Goal: Task Accomplishment & Management: Use online tool/utility

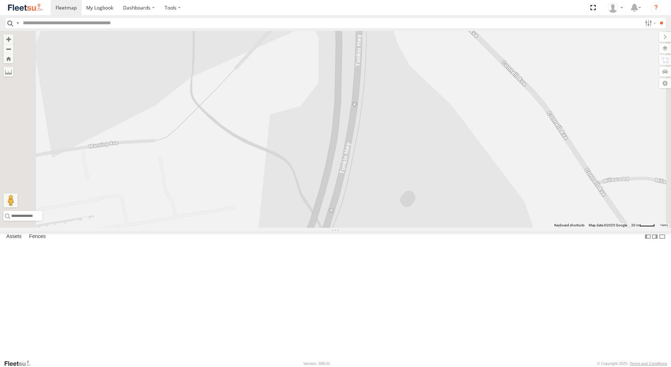
select select "**********"
click at [0, 0] on div "Dispatch" at bounding box center [0, 0] width 0 height 0
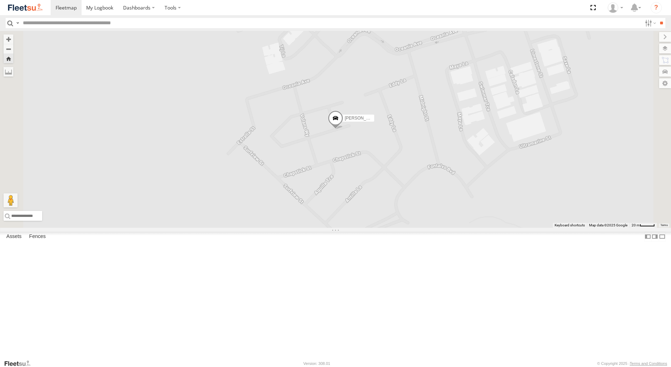
click at [343, 129] on span at bounding box center [335, 119] width 15 height 19
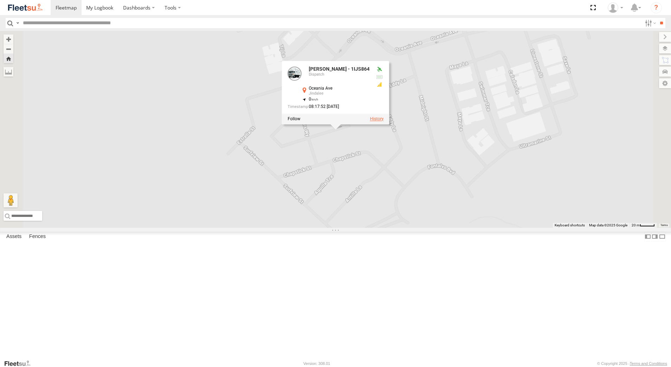
click at [384, 121] on label at bounding box center [377, 118] width 14 height 5
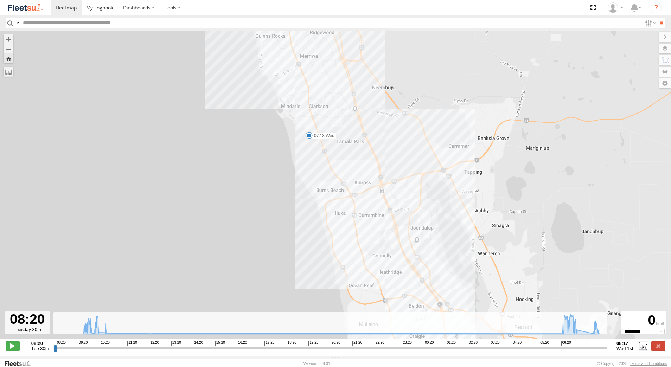
click at [310, 137] on span at bounding box center [309, 135] width 7 height 7
click at [383, 139] on div "[PERSON_NAME] - 1IJS864 09:56 Tue 07:13 Wed 08:11 Wed 07:13 [DATE] 07:55 [DATE]…" at bounding box center [335, 189] width 671 height 316
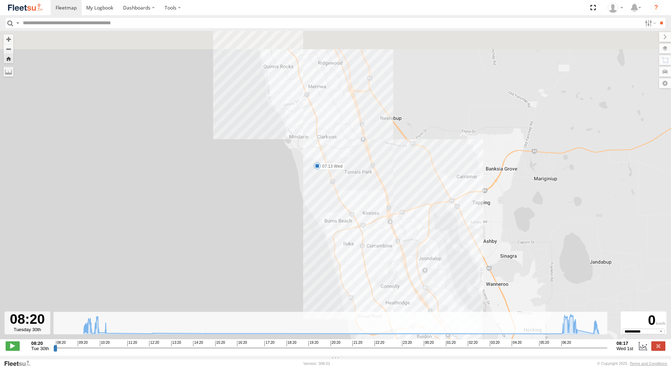
drag, startPoint x: 336, startPoint y: 123, endPoint x: 365, endPoint y: 243, distance: 123.7
click at [365, 242] on div "[PERSON_NAME] - 1IJS864 09:56 Tue 07:13 Wed 08:11 Wed" at bounding box center [335, 189] width 671 height 316
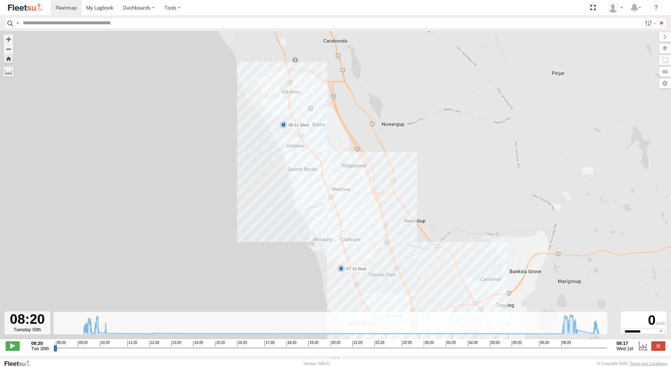
click at [283, 128] on span at bounding box center [283, 124] width 7 height 7
click at [335, 150] on div "[PERSON_NAME] - 1IJS864 09:56 Tue 07:13 Wed 08:11 Wed 08:11 [DATE][STREET_ADDRE…" at bounding box center [335, 189] width 671 height 316
click at [659, 348] on label at bounding box center [658, 345] width 14 height 9
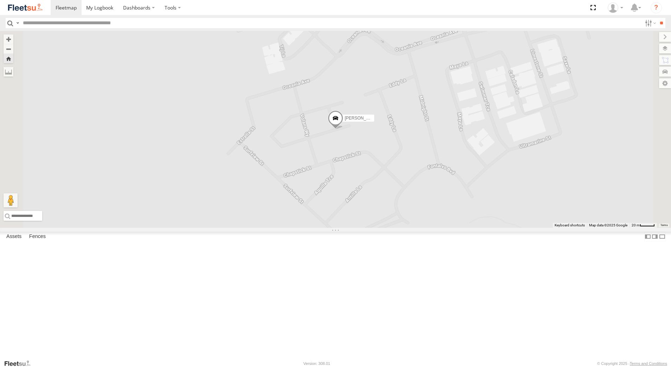
click at [0, 0] on span at bounding box center [0, 0] width 0 height 0
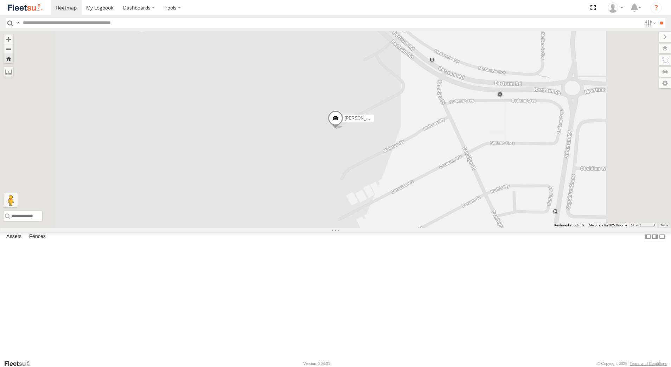
click at [343, 129] on span at bounding box center [335, 119] width 15 height 19
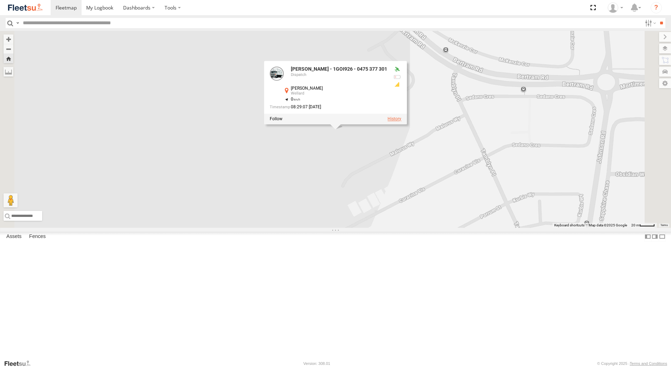
click at [401, 121] on label at bounding box center [394, 118] width 14 height 5
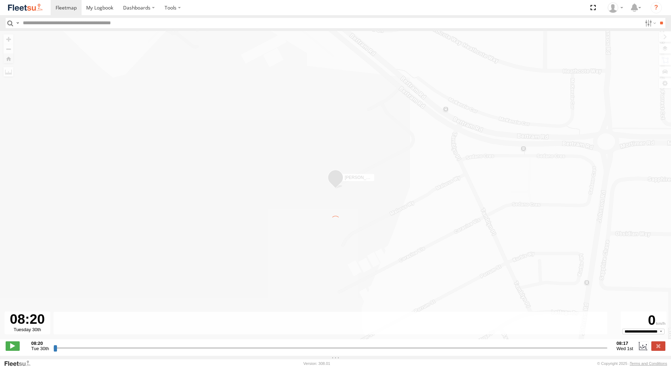
type input "**********"
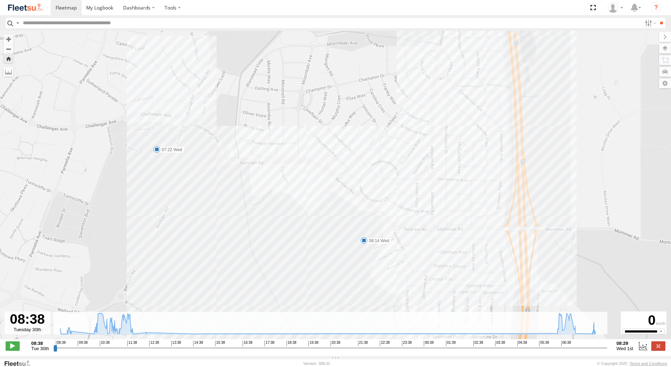
click at [156, 150] on span at bounding box center [156, 149] width 7 height 7
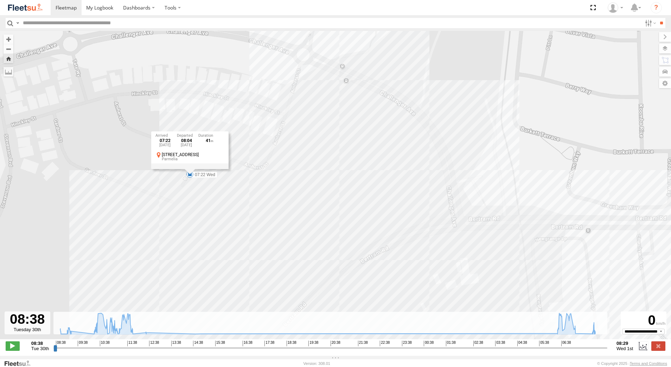
drag, startPoint x: 133, startPoint y: 165, endPoint x: 222, endPoint y: 241, distance: 116.7
click at [222, 241] on div "[PERSON_NAME] - 1GOI926 - 0475 377 301 08:47 Tue 09:14 Tue 11:16 Tue 11:56 Tue …" at bounding box center [335, 189] width 671 height 316
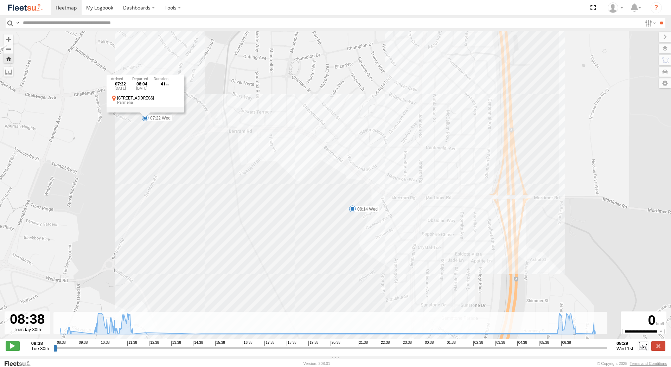
drag, startPoint x: 367, startPoint y: 290, endPoint x: 244, endPoint y: 180, distance: 165.6
click at [244, 180] on div "[PERSON_NAME] - 1GOI926 - 0475 377 301 08:47 Tue 09:14 Tue 11:16 Tue 11:56 Tue …" at bounding box center [335, 189] width 671 height 316
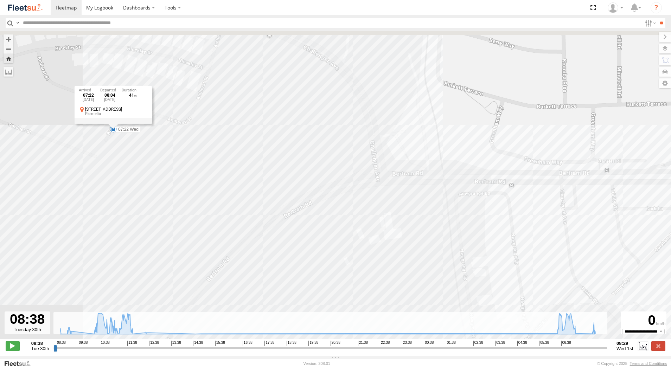
drag, startPoint x: 53, startPoint y: 59, endPoint x: 227, endPoint y: 278, distance: 279.8
click at [227, 278] on div "[PERSON_NAME] - 1GOI926 - 0475 377 301 08:47 Tue 09:14 Tue 11:16 Tue 11:56 Tue …" at bounding box center [335, 189] width 671 height 316
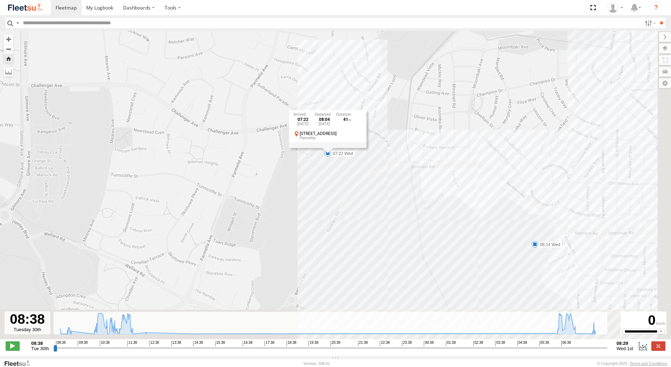
drag, startPoint x: 557, startPoint y: 290, endPoint x: 361, endPoint y: 152, distance: 239.4
click at [380, 161] on div "[PERSON_NAME] - 1GOI926 - 0475 377 301 08:47 Tue 09:14 Tue 11:16 Tue 11:56 Tue …" at bounding box center [335, 189] width 671 height 316
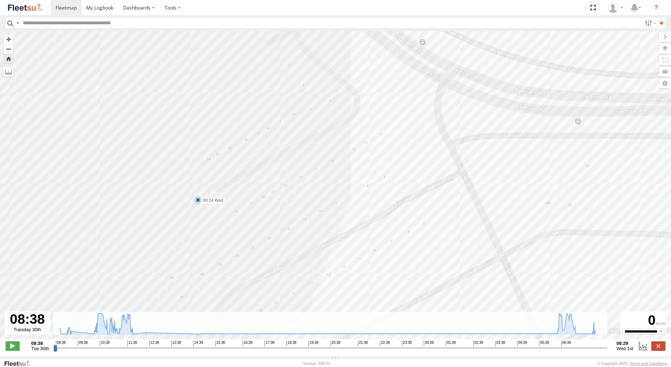
drag, startPoint x: 387, startPoint y: 58, endPoint x: 317, endPoint y: 177, distance: 137.6
click at [317, 177] on div "[PERSON_NAME] - 1GOI926 - 0475 377 301 08:47 Tue 09:14 Tue 11:16 Tue 11:56 Tue …" at bounding box center [335, 189] width 671 height 316
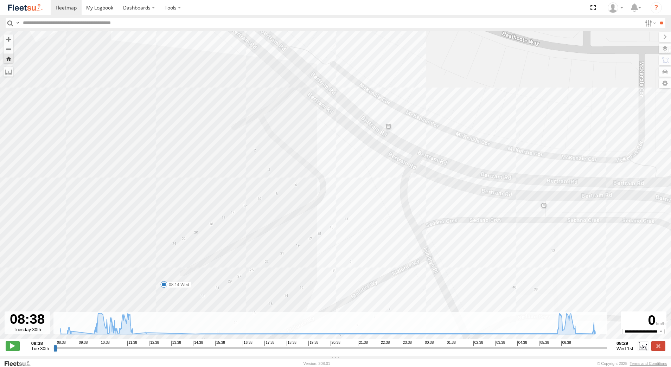
drag, startPoint x: 366, startPoint y: 130, endPoint x: 331, endPoint y: 216, distance: 93.4
click at [331, 216] on div "[PERSON_NAME] - 1GOI926 - 0475 377 301 08:47 Tue 09:14 Tue 11:16 Tue 11:56 Tue …" at bounding box center [335, 189] width 671 height 316
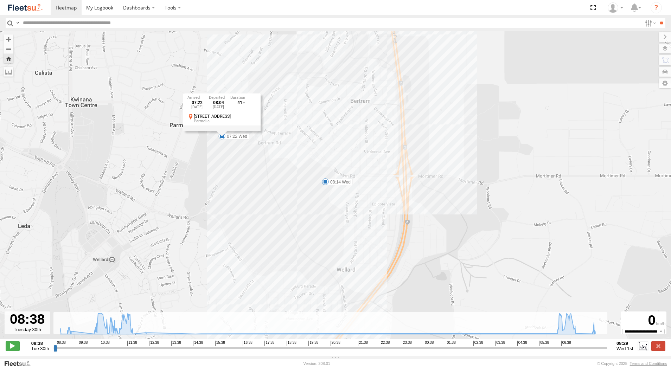
drag, startPoint x: 381, startPoint y: 245, endPoint x: 391, endPoint y: 172, distance: 74.1
click at [389, 177] on div "[PERSON_NAME] - 1GOI926 - 0475 377 301 08:47 Tue 09:14 Tue 11:16 Tue 11:56 Tue …" at bounding box center [335, 189] width 671 height 316
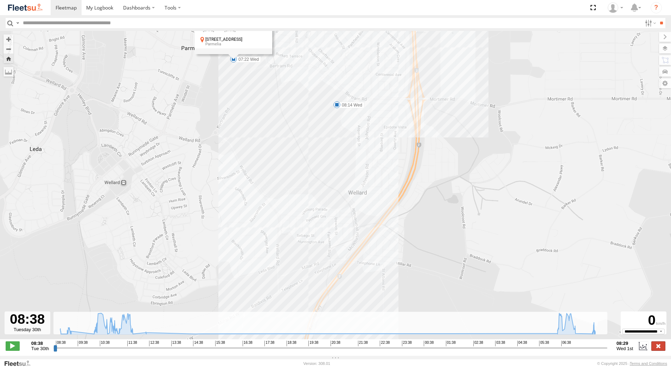
click at [657, 350] on label at bounding box center [658, 345] width 14 height 9
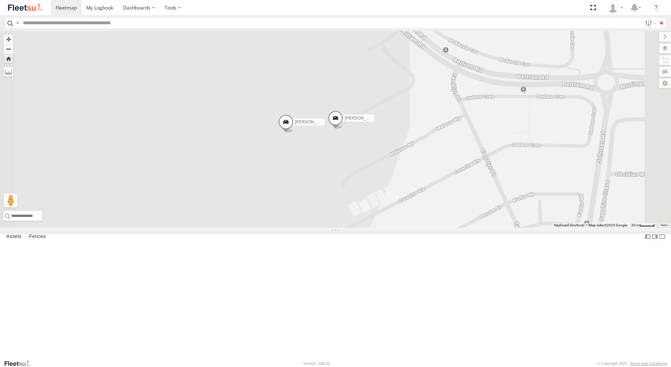
click at [0, 0] on div "[PERSON_NAME] - 1GOI925 -" at bounding box center [0, 0] width 0 height 0
